Goal: Communication & Community: Answer question/provide support

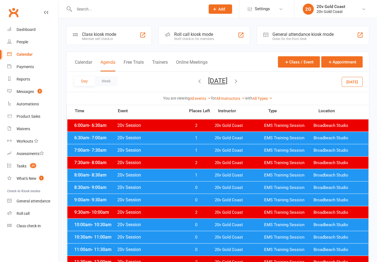
click at [359, 78] on button "[DATE]" at bounding box center [351, 82] width 21 height 10
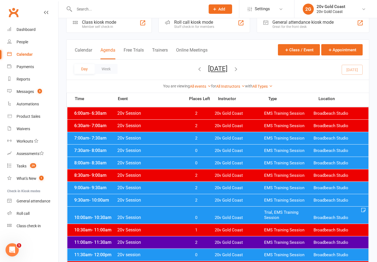
scroll to position [10, 0]
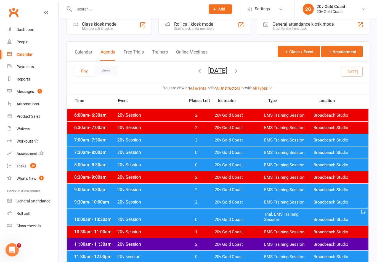
click at [308, 154] on span "EMS Training Session" at bounding box center [288, 152] width 49 height 5
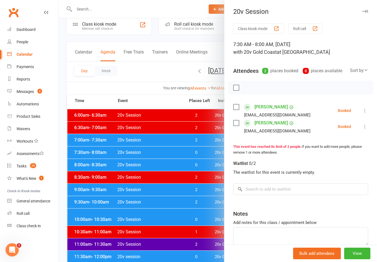
click at [140, 218] on div at bounding box center [217, 131] width 318 height 262
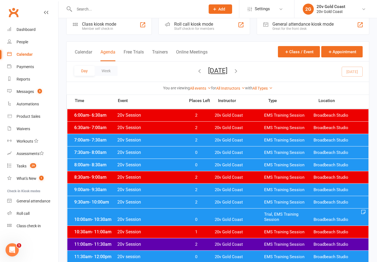
click at [185, 167] on span "0" at bounding box center [195, 164] width 29 height 5
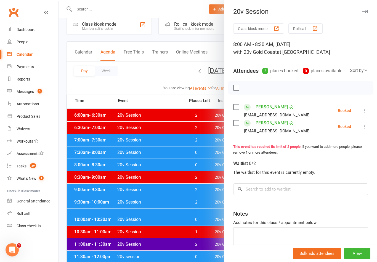
click at [126, 225] on div at bounding box center [217, 131] width 318 height 262
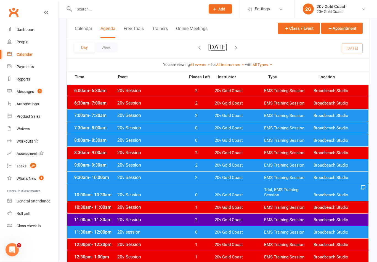
click at [167, 195] on span "20v Session" at bounding box center [149, 194] width 65 height 5
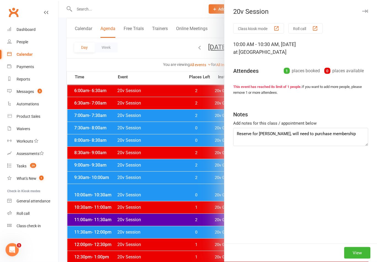
scroll to position [35, 0]
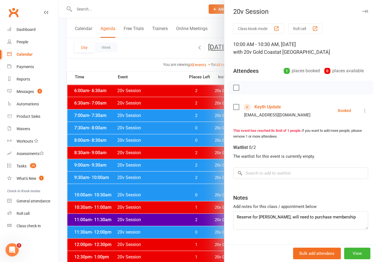
click at [128, 233] on div at bounding box center [217, 131] width 318 height 262
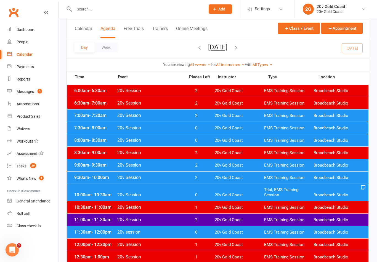
click at [145, 208] on span "20v Session" at bounding box center [149, 207] width 65 height 5
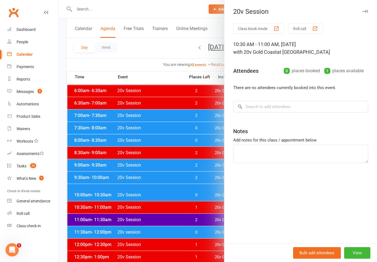
click at [133, 222] on div at bounding box center [217, 131] width 318 height 262
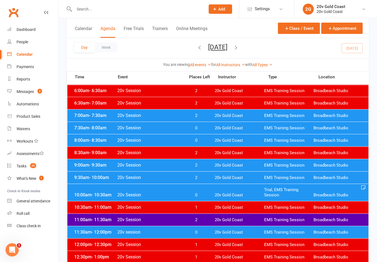
click at [145, 218] on span "20v Session" at bounding box center [149, 219] width 65 height 5
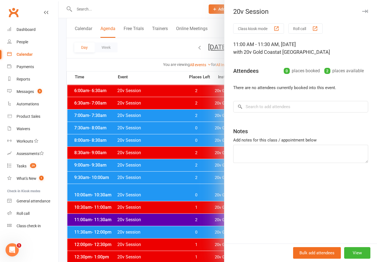
click at [139, 223] on div at bounding box center [217, 131] width 318 height 262
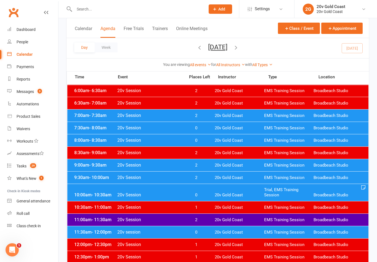
click at [128, 234] on span "20v session" at bounding box center [149, 231] width 65 height 5
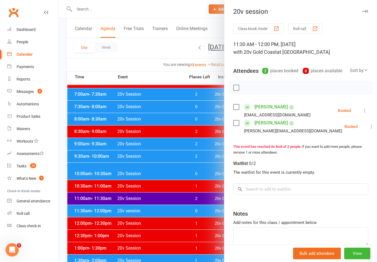
scroll to position [121, 0]
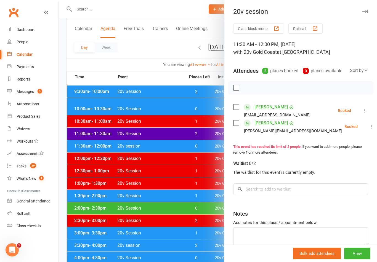
click at [177, 197] on div at bounding box center [217, 131] width 318 height 262
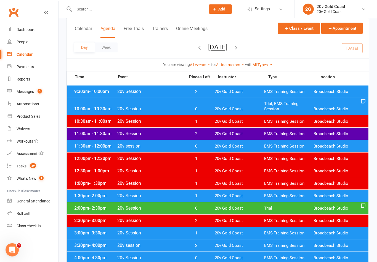
click at [173, 197] on span "20v Session" at bounding box center [149, 195] width 65 height 5
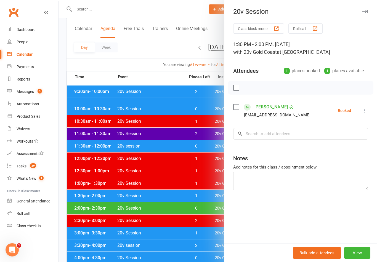
click at [161, 208] on div at bounding box center [217, 131] width 318 height 262
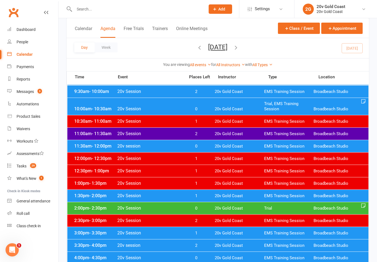
click at [162, 211] on div "2:00pm - 2:30pm 20v Session 0 20v Gold Coast Trial Broadbeach Studio" at bounding box center [217, 208] width 301 height 12
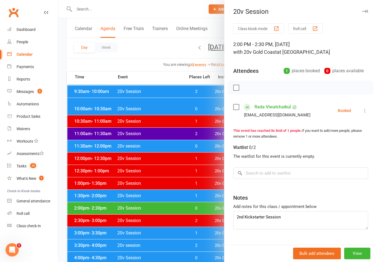
click at [150, 216] on div at bounding box center [217, 131] width 318 height 262
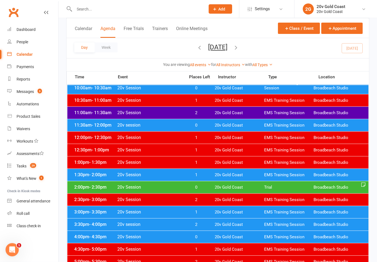
click at [153, 214] on span "20v Session" at bounding box center [149, 212] width 65 height 5
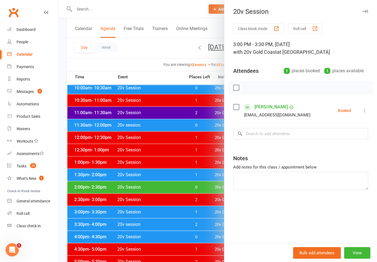
click at [140, 238] on div at bounding box center [217, 131] width 318 height 262
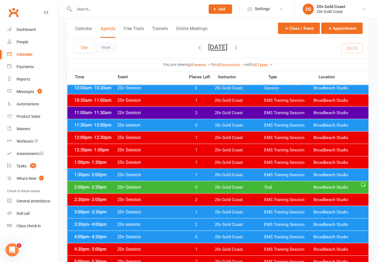
click at [137, 237] on span "20v Session" at bounding box center [149, 236] width 65 height 5
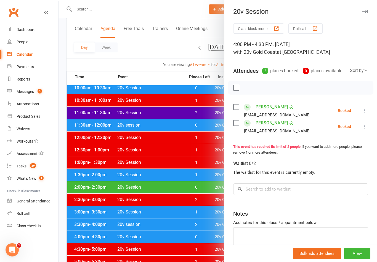
click at [143, 222] on div at bounding box center [217, 131] width 318 height 262
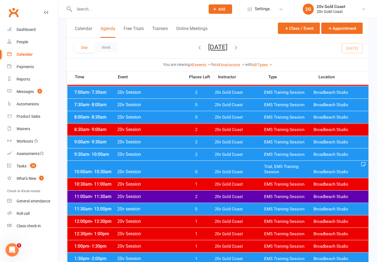
scroll to position [0, 0]
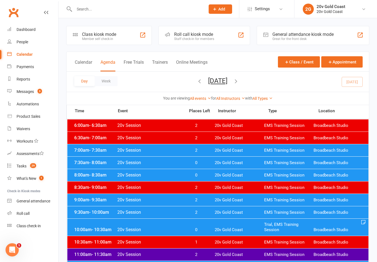
click at [39, 92] on span "3" at bounding box center [39, 91] width 4 height 5
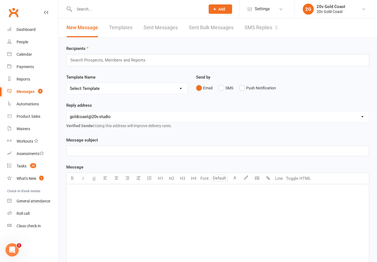
click at [274, 28] on link "SMS Replies 3" at bounding box center [260, 27] width 33 height 19
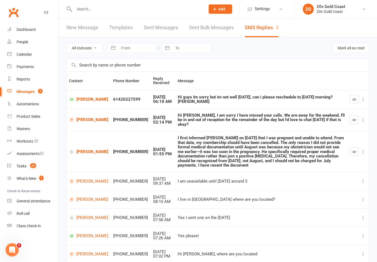
click at [81, 149] on link "[PERSON_NAME]" at bounding box center [88, 151] width 39 height 5
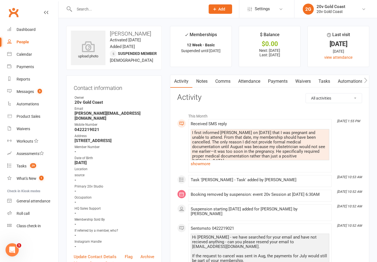
click at [50, 94] on link "Messages 3" at bounding box center [32, 91] width 51 height 12
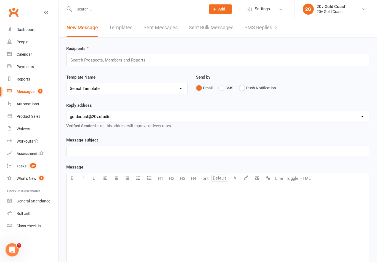
click at [270, 30] on link "SMS Replies 3" at bounding box center [260, 27] width 33 height 19
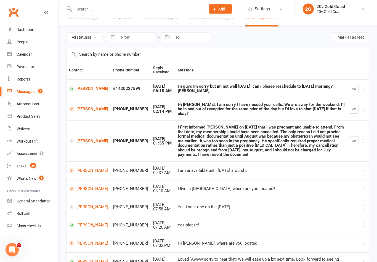
scroll to position [12, 0]
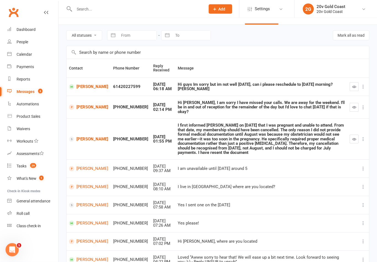
click at [43, 171] on link "Tasks 29" at bounding box center [32, 166] width 51 height 12
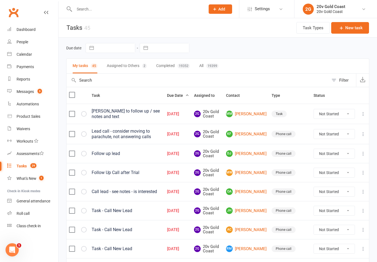
click at [23, 50] on link "Calendar" at bounding box center [32, 54] width 51 height 12
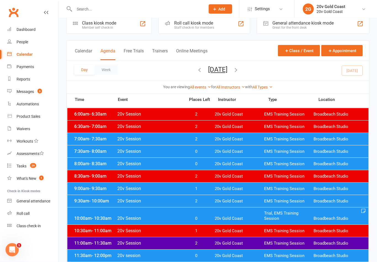
scroll to position [12, 0]
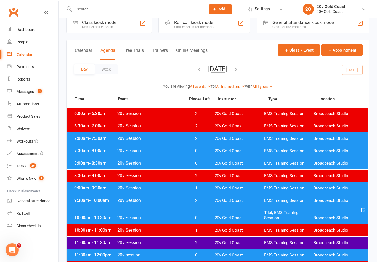
click at [301, 141] on span "EMS Training Session" at bounding box center [288, 138] width 49 height 5
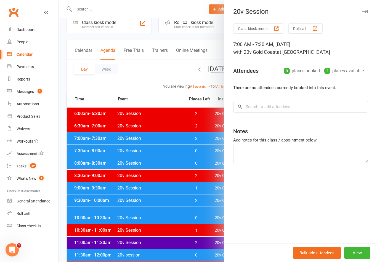
click at [199, 227] on div at bounding box center [217, 131] width 318 height 262
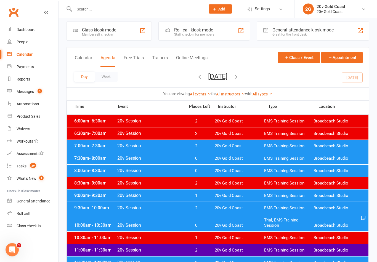
scroll to position [0, 0]
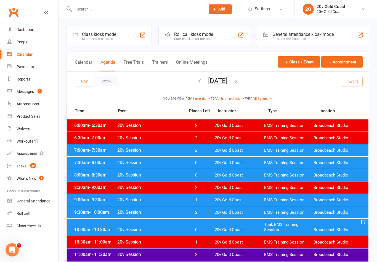
click at [212, 163] on div "7:30am - 8:00am 20v Session 0 20v Gold Coast EMS Training Session Broadbeach St…" at bounding box center [217, 163] width 301 height 12
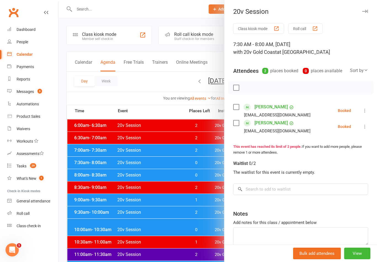
click at [196, 162] on div at bounding box center [217, 131] width 318 height 262
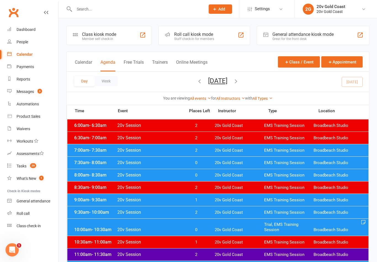
click at [254, 150] on span "20v Gold Coast" at bounding box center [238, 150] width 49 height 5
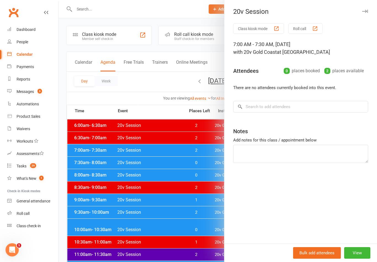
click at [195, 226] on div at bounding box center [217, 131] width 318 height 262
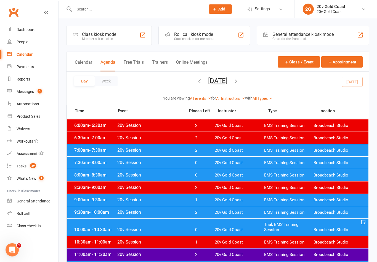
click at [227, 167] on div "7:30am - 8:00am 20v Session 0 20v Gold Coast EMS Training Session Broadbeach St…" at bounding box center [217, 163] width 301 height 12
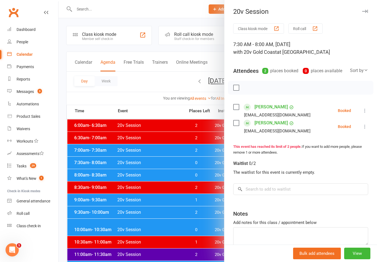
click at [364, 111] on icon at bounding box center [365, 111] width 6 height 6
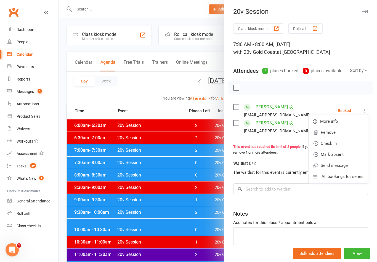
click at [336, 131] on link "Remove" at bounding box center [337, 132] width 59 height 11
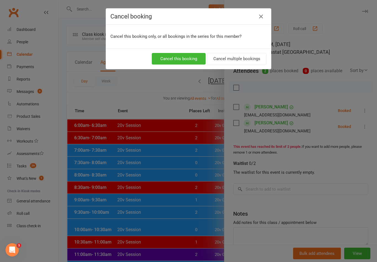
click at [189, 57] on button "Cancel this booking" at bounding box center [179, 59] width 54 height 12
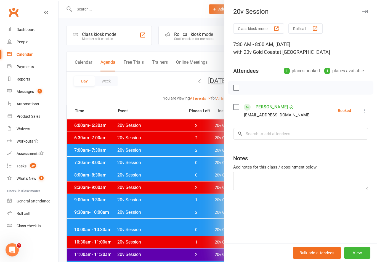
click at [365, 125] on div "Class kiosk mode Roll call 7:30 AM - 8:00 AM, [DATE] with 20v Gold Coast at [GE…" at bounding box center [300, 133] width 152 height 220
click at [365, 112] on icon at bounding box center [365, 111] width 6 height 6
click at [341, 143] on link "Check in" at bounding box center [337, 143] width 59 height 11
click at [196, 181] on div at bounding box center [217, 131] width 318 height 262
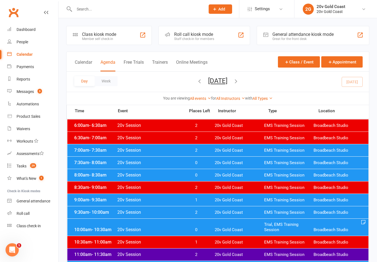
click at [53, 92] on link "Messages 3" at bounding box center [32, 91] width 51 height 12
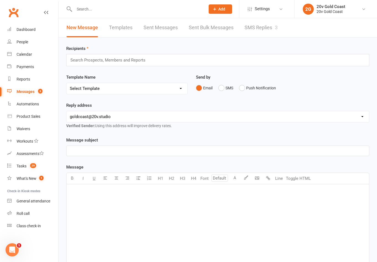
click at [256, 26] on link "SMS Replies 3" at bounding box center [260, 27] width 33 height 19
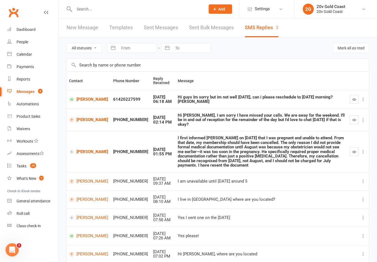
click at [83, 99] on link "[PERSON_NAME]" at bounding box center [88, 99] width 39 height 5
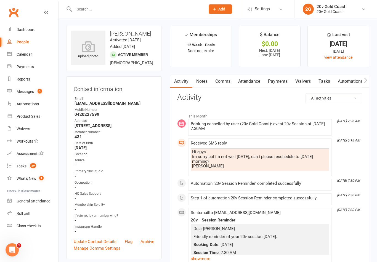
click at [223, 80] on link "Comms" at bounding box center [222, 81] width 23 height 13
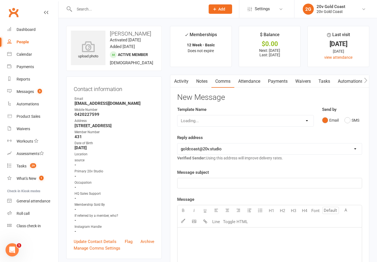
click at [351, 115] on button "SMS" at bounding box center [351, 120] width 15 height 10
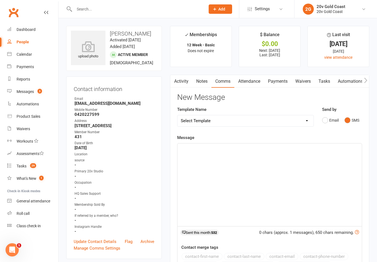
click at [274, 191] on div "﻿" at bounding box center [269, 184] width 184 height 83
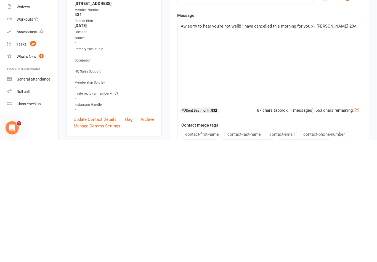
click at [308, 146] on span "Aw sorry to hear you’re not well!! I have cancelled this morning for you x - [P…" at bounding box center [268, 148] width 175 height 5
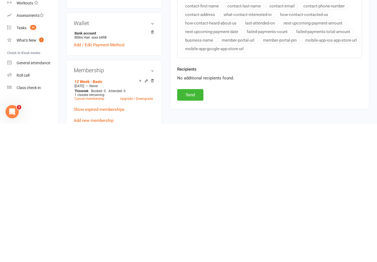
click at [198, 227] on button "Send" at bounding box center [190, 233] width 26 height 12
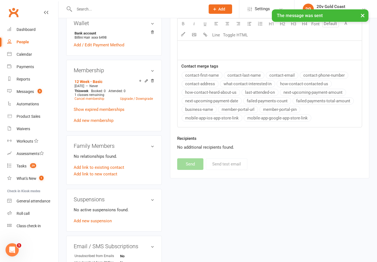
click at [38, 87] on link "Messages 3" at bounding box center [32, 91] width 51 height 12
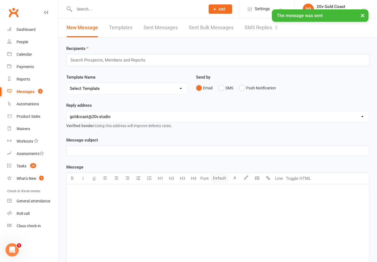
click at [264, 33] on link "SMS Replies 3" at bounding box center [260, 27] width 33 height 19
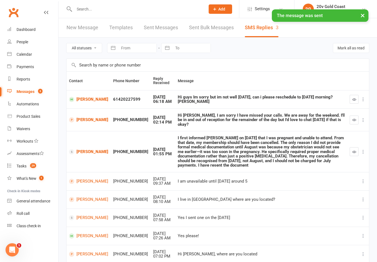
click at [353, 98] on icon "button" at bounding box center [354, 99] width 4 height 4
